Goal: Answer question/provide support

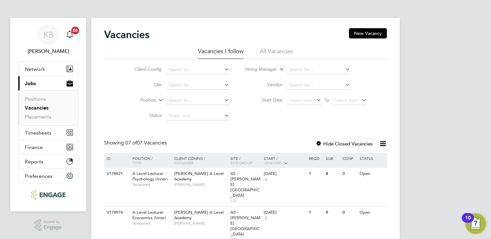
click at [436, 39] on div "KB [PERSON_NAME] Notifications 20 Applications: Network Sites Workers Current p…" at bounding box center [245, 231] width 491 height 463
drag, startPoint x: 410, startPoint y: 76, endPoint x: 403, endPoint y: -24, distance: 100.4
click at [403, 0] on html "KB Kerry Baker Notifications 20 Applications: Network Sites Workers Current pag…" at bounding box center [245, 231] width 491 height 463
click at [379, 123] on div "Client Config Site Position Status Hiring Manager Vendor Start Date Select date…" at bounding box center [245, 91] width 282 height 65
click at [343, 69] on icon at bounding box center [343, 69] width 0 height 9
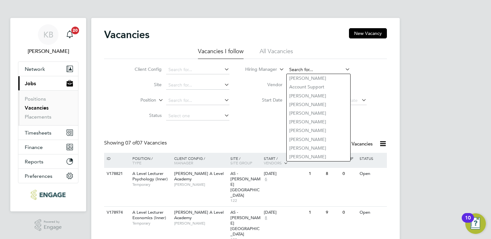
click at [308, 67] on input at bounding box center [318, 69] width 63 height 9
click at [243, 138] on div "Vacancies New Vacancy Vacancies I follow All Vacancies Client Config Site Posit…" at bounding box center [245, 234] width 282 height 412
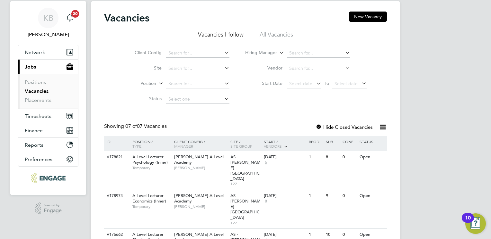
scroll to position [22, 0]
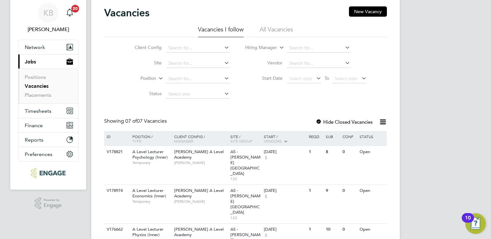
click at [223, 61] on icon at bounding box center [223, 62] width 0 height 9
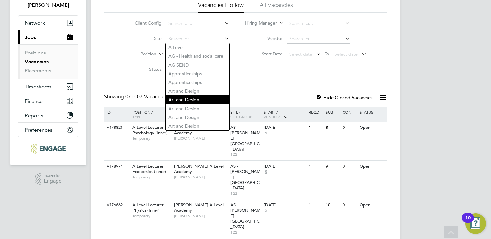
scroll to position [48, 0]
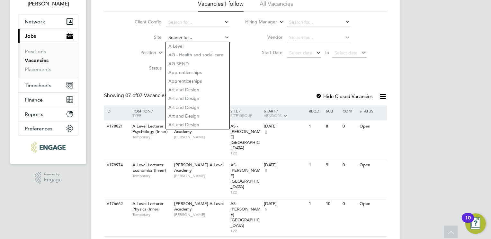
click at [186, 37] on input at bounding box center [197, 37] width 63 height 9
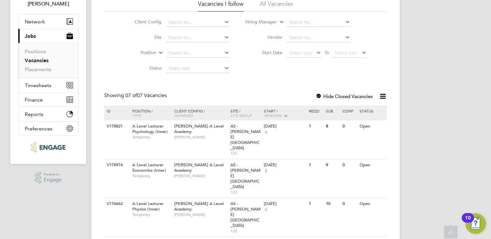
click at [178, 47] on li "A Level" at bounding box center [198, 46] width 64 height 9
type input "A Level"
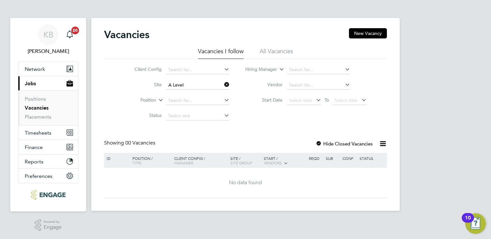
click at [375, 88] on div "Client Config Site A Level Position Status Hiring Manager Vendor Start Date Sel…" at bounding box center [245, 91] width 282 height 65
click at [223, 84] on icon at bounding box center [223, 84] width 0 height 9
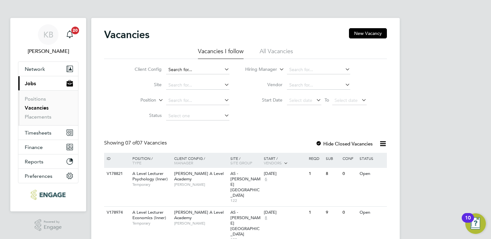
click at [178, 68] on input at bounding box center [197, 69] width 63 height 9
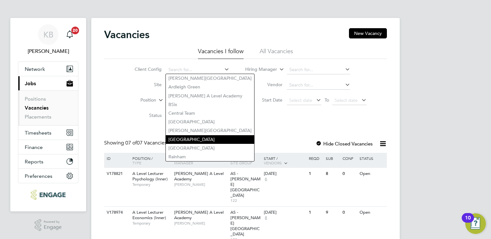
click at [199, 135] on li "[GEOGRAPHIC_DATA]" at bounding box center [210, 139] width 88 height 9
type input "[GEOGRAPHIC_DATA]"
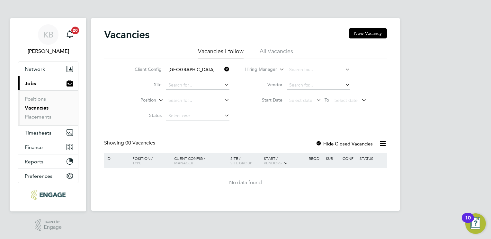
click at [277, 53] on li "All Vacancies" at bounding box center [275, 54] width 33 height 12
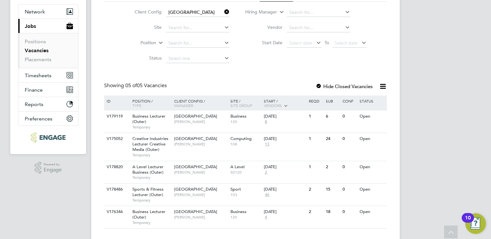
scroll to position [56, 0]
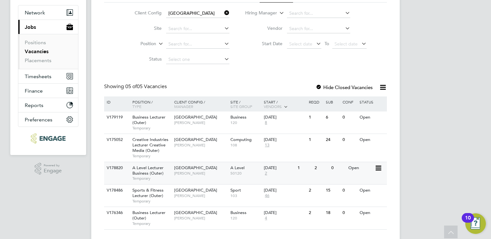
click at [380, 168] on icon at bounding box center [377, 169] width 6 height 8
click at [186, 170] on span "[GEOGRAPHIC_DATA]" at bounding box center [195, 167] width 43 height 5
click at [377, 167] on icon at bounding box center [377, 169] width 6 height 8
click at [314, 167] on div "2" at bounding box center [321, 168] width 17 height 12
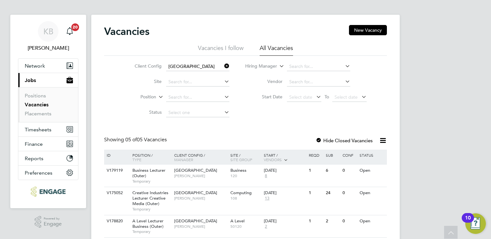
scroll to position [0, 0]
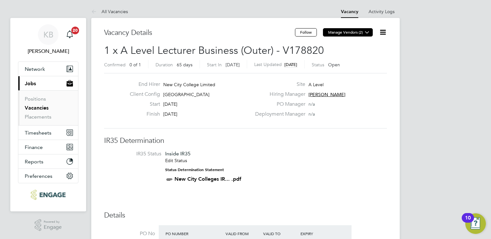
click at [366, 31] on icon at bounding box center [366, 32] width 5 height 5
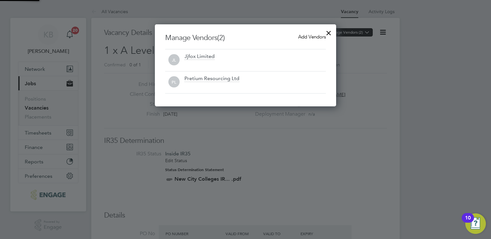
scroll to position [82, 181]
click at [308, 36] on span "Add Vendors" at bounding box center [312, 37] width 28 height 6
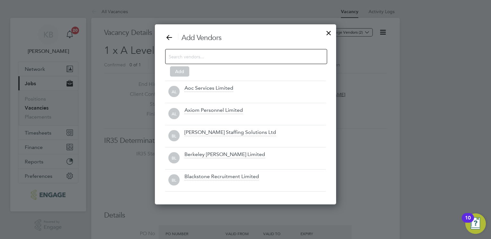
click at [190, 56] on input at bounding box center [241, 56] width 144 height 8
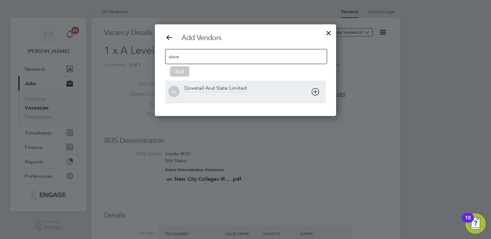
type input "dove"
click at [316, 90] on icon at bounding box center [315, 92] width 8 height 8
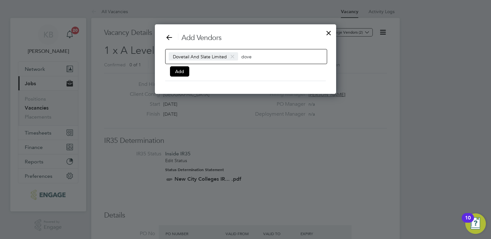
scroll to position [70, 181]
click at [251, 56] on input "dove" at bounding box center [261, 56] width 40 height 8
type input "d"
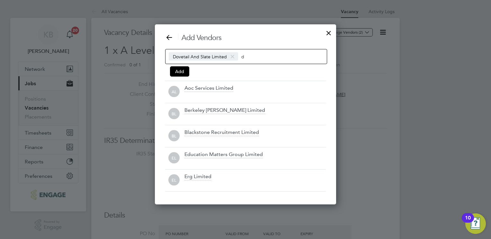
scroll to position [180, 181]
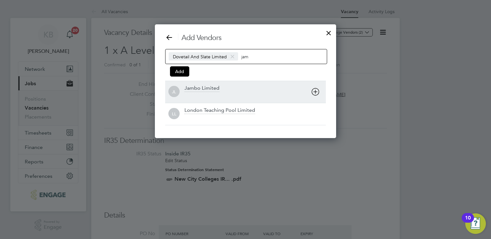
type input "jam"
click at [314, 91] on icon at bounding box center [315, 92] width 8 height 8
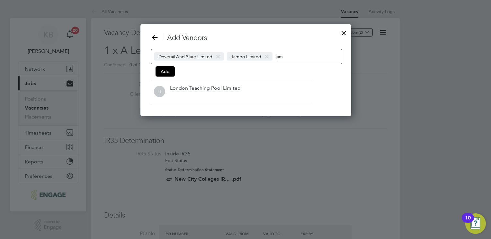
click at [295, 53] on input "jam" at bounding box center [295, 56] width 40 height 8
type input "j"
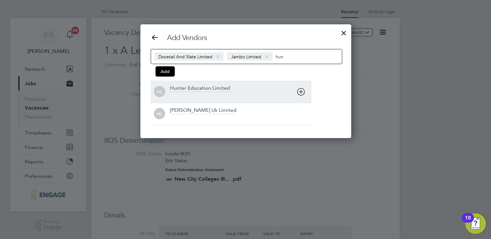
type input "hun"
click at [302, 90] on icon at bounding box center [301, 92] width 8 height 8
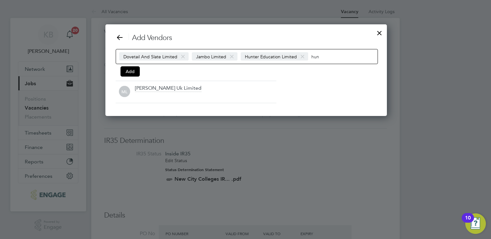
click at [320, 56] on input "hun" at bounding box center [331, 56] width 40 height 8
type input "h"
type input "b"
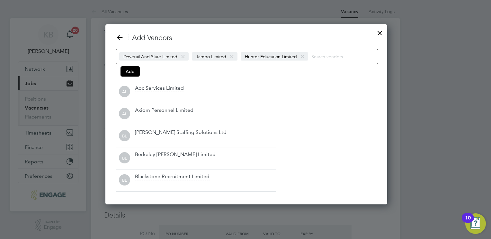
scroll to position [180, 280]
click at [132, 73] on button "Add" at bounding box center [129, 71] width 19 height 10
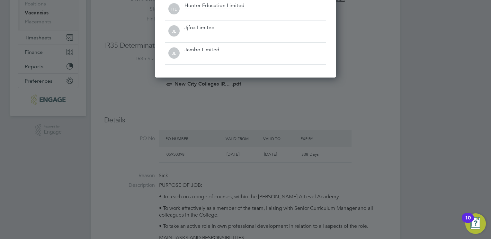
scroll to position [0, 0]
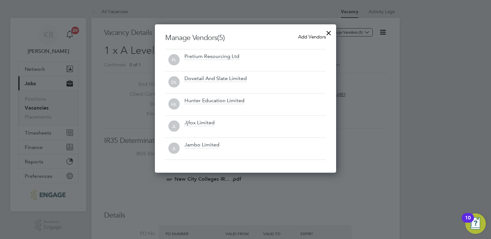
click at [309, 38] on span "Add Vendors" at bounding box center [312, 37] width 28 height 6
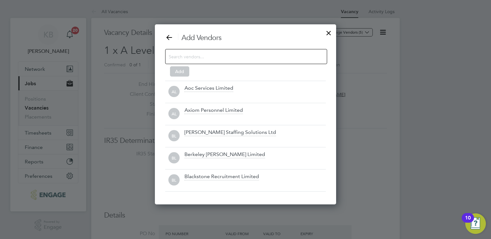
click at [329, 30] on div at bounding box center [329, 32] width 12 height 12
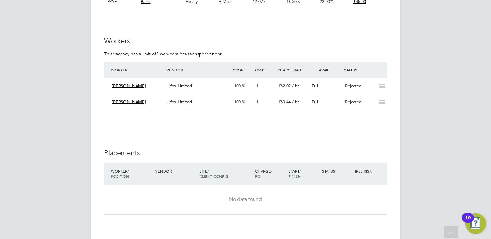
scroll to position [1106, 0]
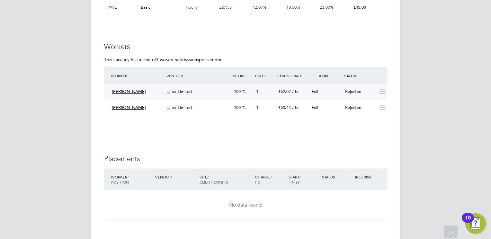
click at [187, 93] on span "Jjfox Limited" at bounding box center [179, 91] width 24 height 5
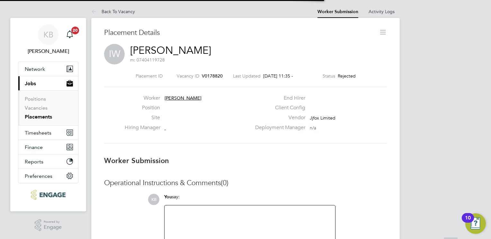
scroll to position [3, 3]
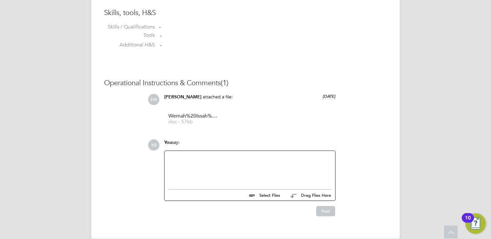
click at [176, 161] on div at bounding box center [249, 169] width 163 height 28
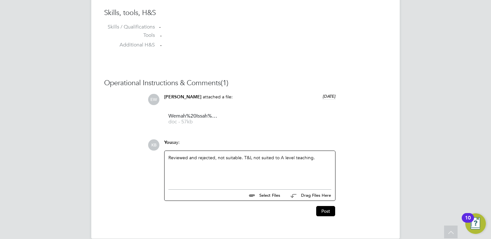
drag, startPoint x: 316, startPoint y: 159, endPoint x: 158, endPoint y: 151, distance: 158.1
click at [158, 151] on div "KB You say: Reviewed and rejected, not suitable. T&L not suited to A level teac…" at bounding box center [267, 178] width 239 height 77
copy div "Reviewed and rejected, not suitable. T&L not suited to A level teaching."
click at [322, 157] on div "Reviewed and rejected, not suitable. T&L not suited to A level teaching." at bounding box center [249, 169] width 163 height 28
click at [330, 210] on button "Post" at bounding box center [325, 211] width 19 height 10
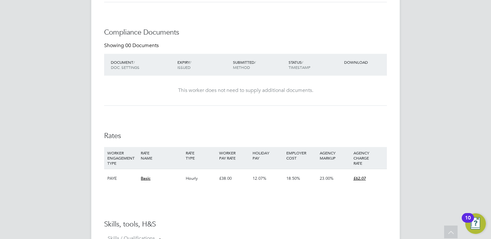
scroll to position [310, 0]
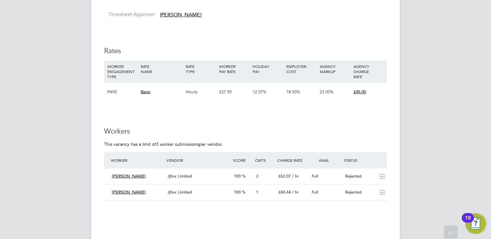
scroll to position [1021, 0]
click at [136, 193] on div "[PERSON_NAME]" at bounding box center [137, 192] width 56 height 11
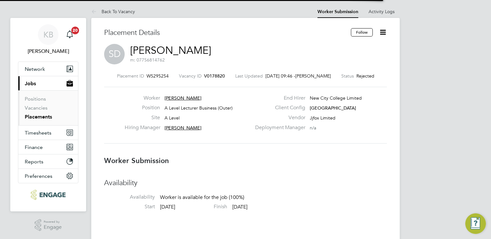
scroll to position [3, 3]
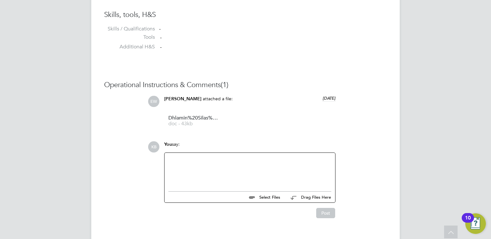
click at [206, 168] on div at bounding box center [249, 171] width 163 height 28
paste div
click at [322, 215] on button "Post" at bounding box center [325, 213] width 19 height 10
